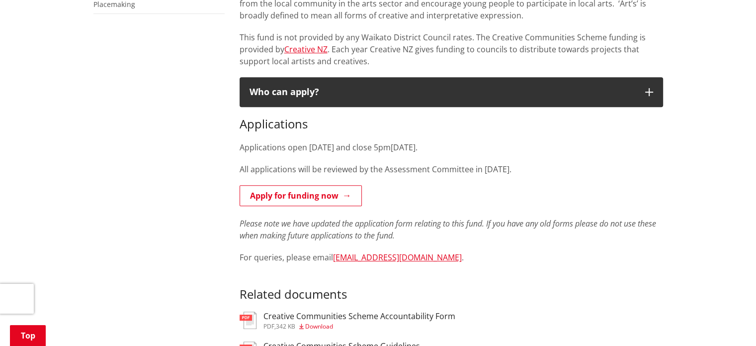
scroll to position [398, 0]
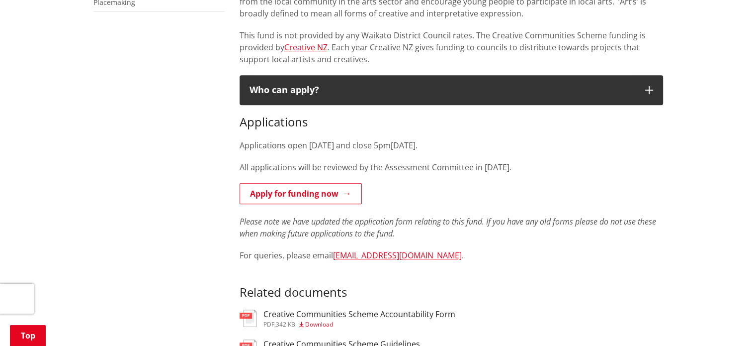
click at [398, 169] on p "All applications will be reviewed by the Assessment Committee in [DATE]." at bounding box center [452, 167] width 424 height 12
click at [396, 169] on p "All applications will be reviewed by the Assessment Committee in [DATE]." at bounding box center [452, 167] width 424 height 12
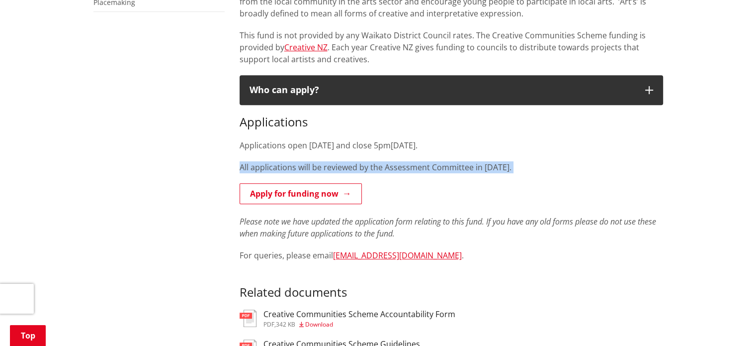
click at [396, 169] on p "All applications will be reviewed by the Assessment Committee in [DATE]." at bounding box center [452, 167] width 424 height 12
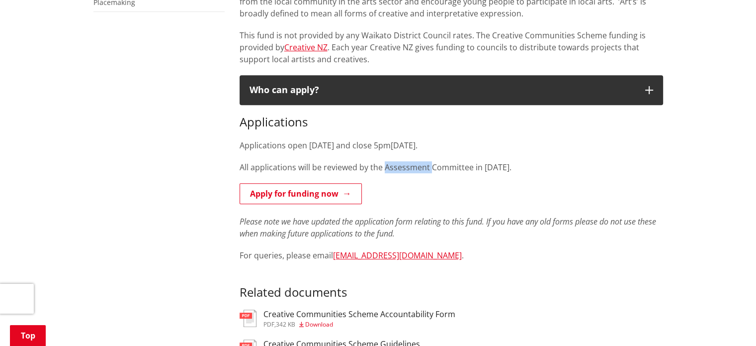
click at [396, 169] on p "All applications will be reviewed by the Assessment Committee in [DATE]." at bounding box center [452, 167] width 424 height 12
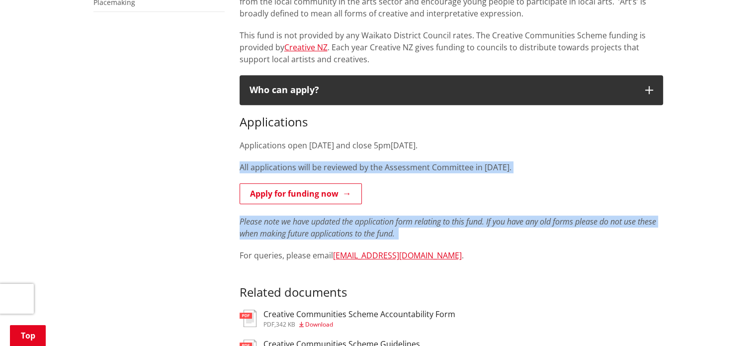
drag, startPoint x: 396, startPoint y: 169, endPoint x: 422, endPoint y: 189, distance: 32.9
click at [422, 189] on div "Applications Applications open [DATE] and close 5pm[DATE]. All applications wil…" at bounding box center [452, 188] width 424 height 146
click at [422, 189] on p "Apply for funding now" at bounding box center [452, 194] width 424 height 22
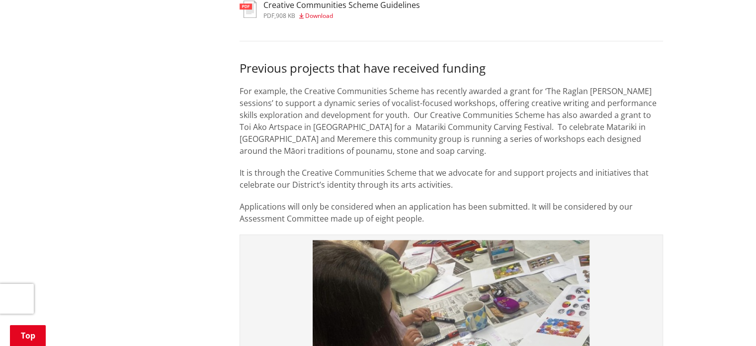
scroll to position [696, 0]
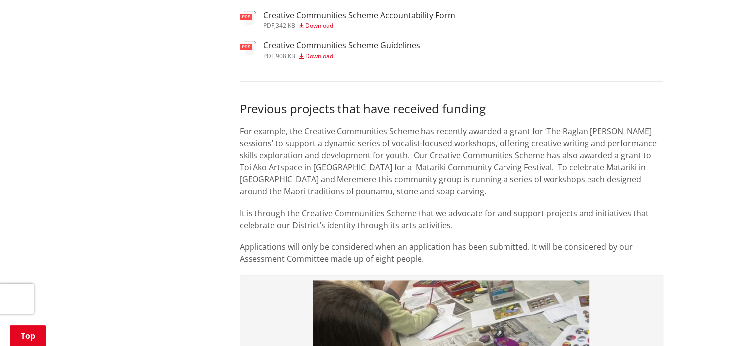
click at [386, 193] on p "For example, the Creative Communities Scheme has recently awarded a grant for ‘…" at bounding box center [452, 161] width 424 height 72
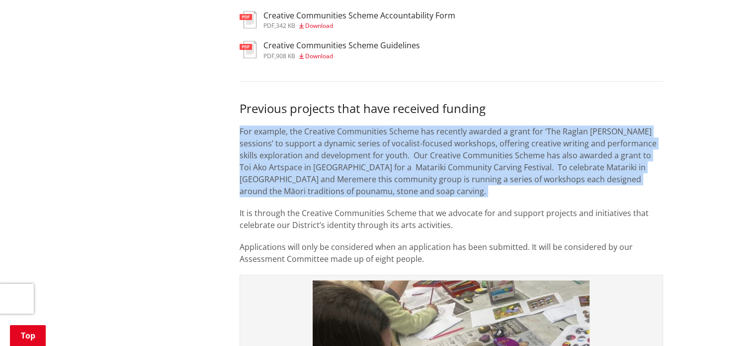
click at [386, 193] on p "For example, the Creative Communities Scheme has recently awarded a grant for ‘…" at bounding box center [452, 161] width 424 height 72
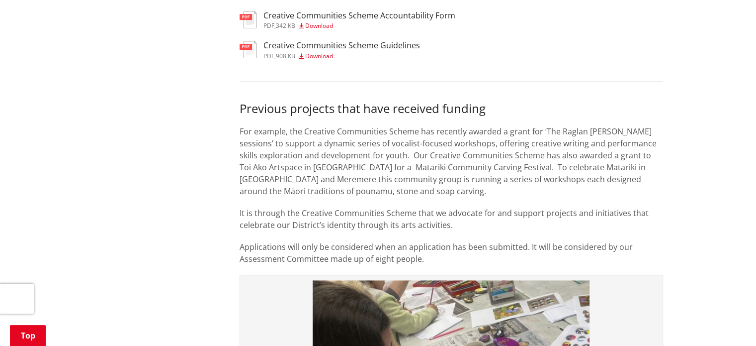
click at [450, 220] on p "It is through the Creative Communities Scheme that we advocate for and support …" at bounding box center [452, 219] width 424 height 24
